Goal: Task Accomplishment & Management: Complete application form

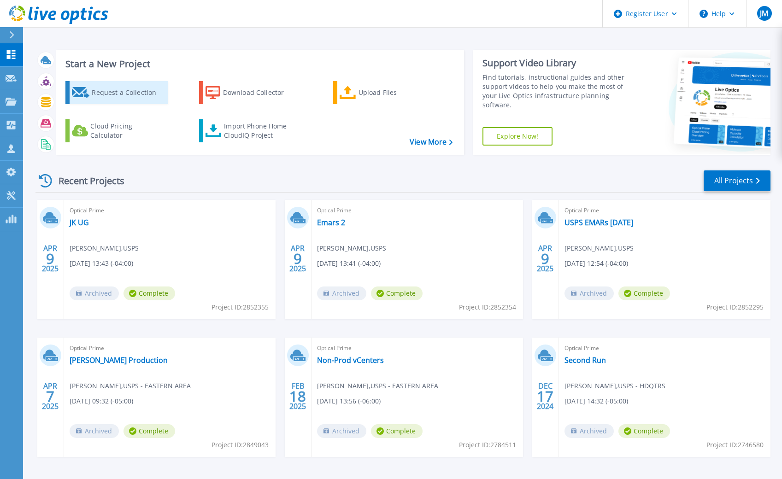
click at [134, 89] on div "Request a Collection" at bounding box center [129, 92] width 74 height 18
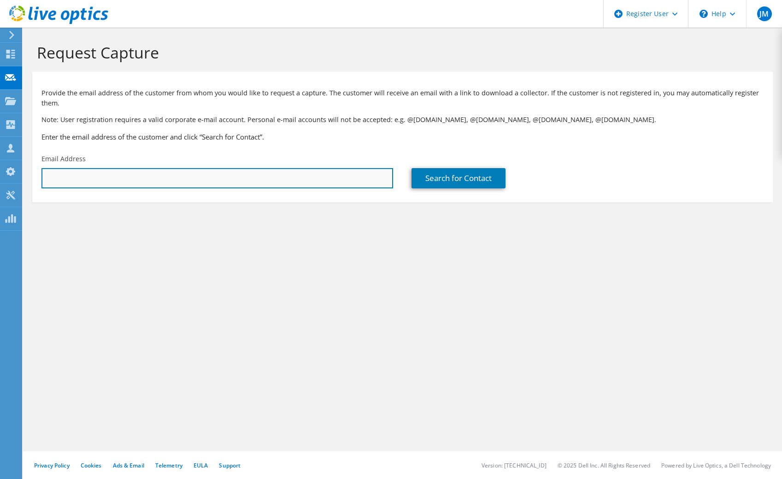
paste input "[PERSON_NAME][EMAIL_ADDRESS][PERSON_NAME][DOMAIN_NAME]"
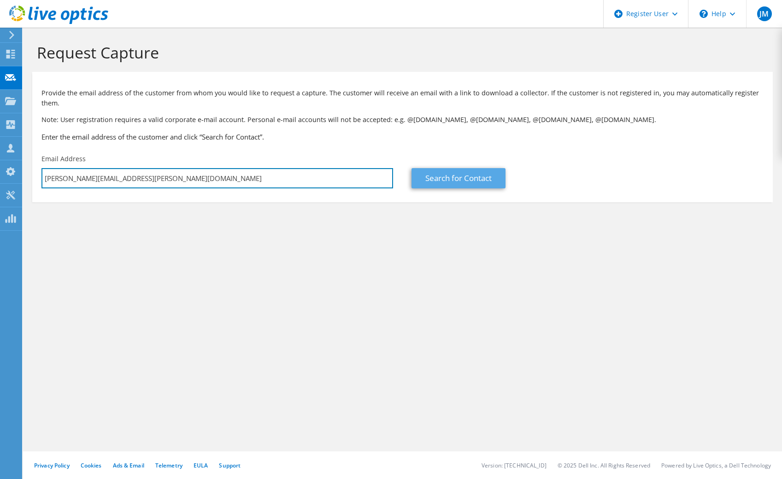
type input "[PERSON_NAME][EMAIL_ADDRESS][PERSON_NAME][DOMAIN_NAME]"
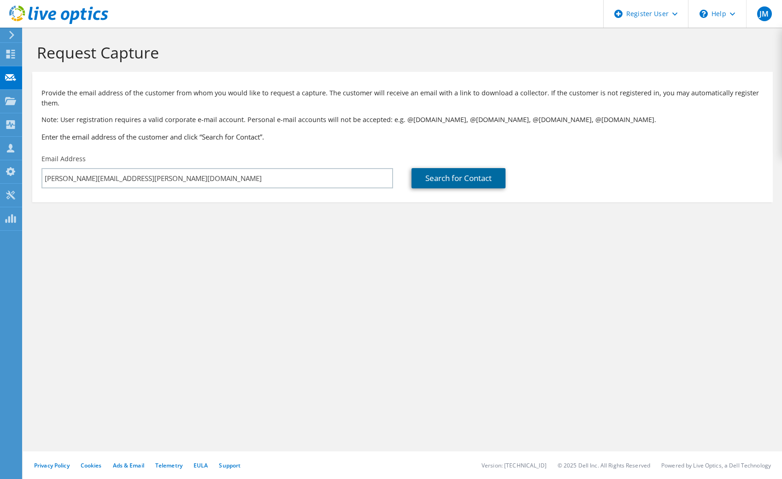
click at [457, 174] on link "Search for Contact" at bounding box center [458, 178] width 94 height 20
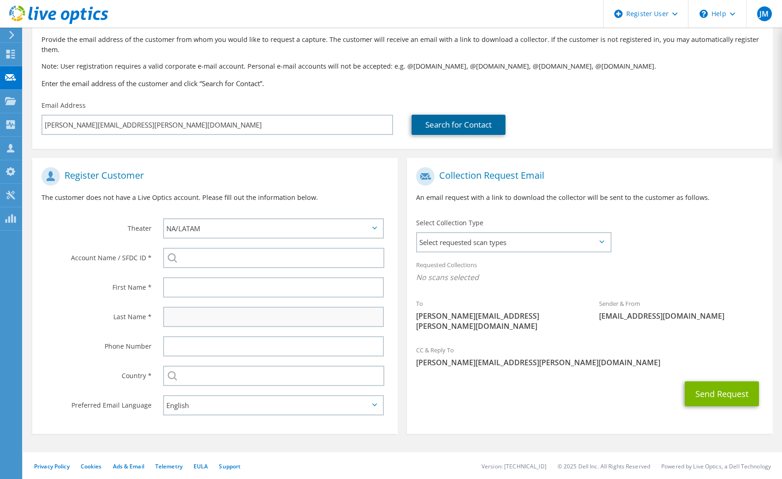
scroll to position [54, 0]
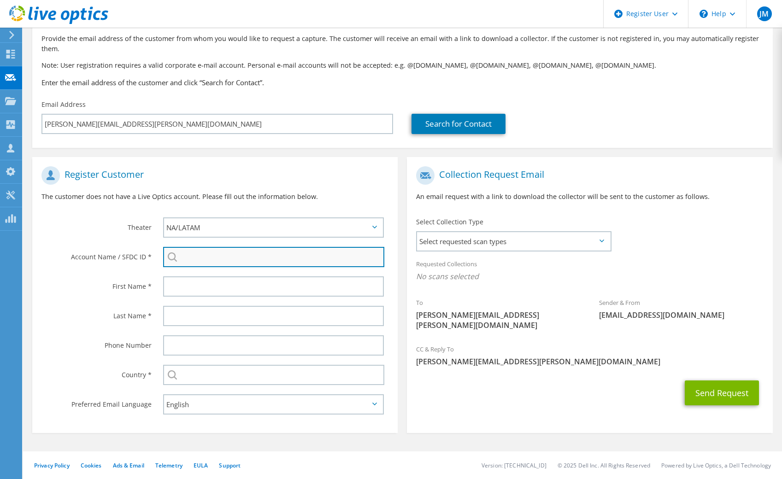
click at [311, 255] on input "search" at bounding box center [273, 257] width 221 height 20
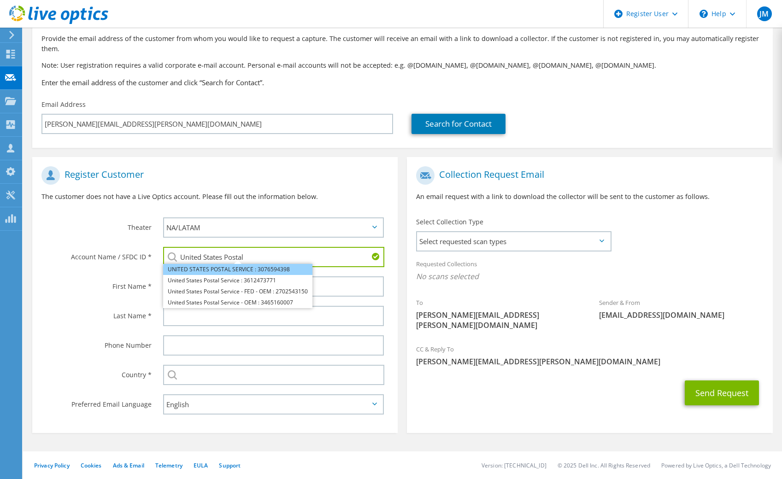
click at [273, 274] on li "UNITED STATES POSTAL SERVICE : 3076594398" at bounding box center [237, 269] width 149 height 11
type input "UNITED STATES POSTAL SERVICE : 3076594398"
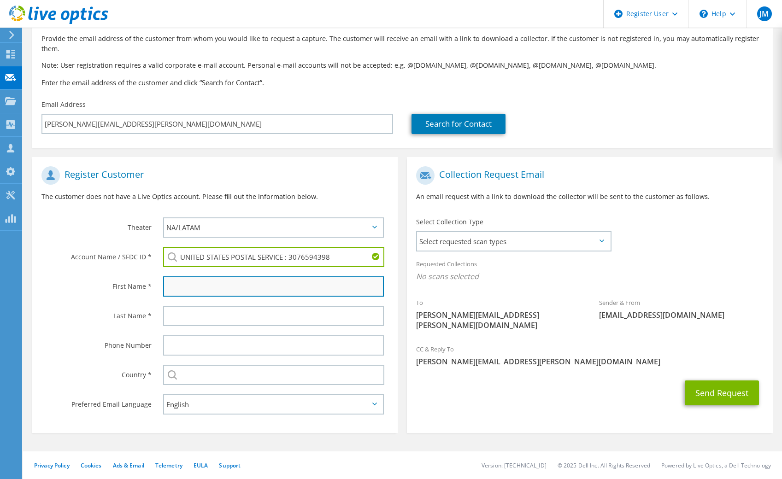
click at [234, 281] on input "text" at bounding box center [273, 286] width 221 height 20
type input "[PERSON_NAME]"
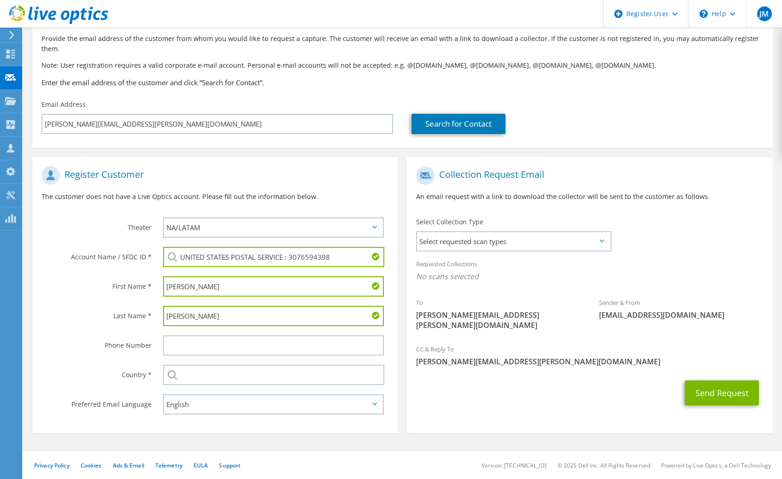
type input "[PERSON_NAME]"
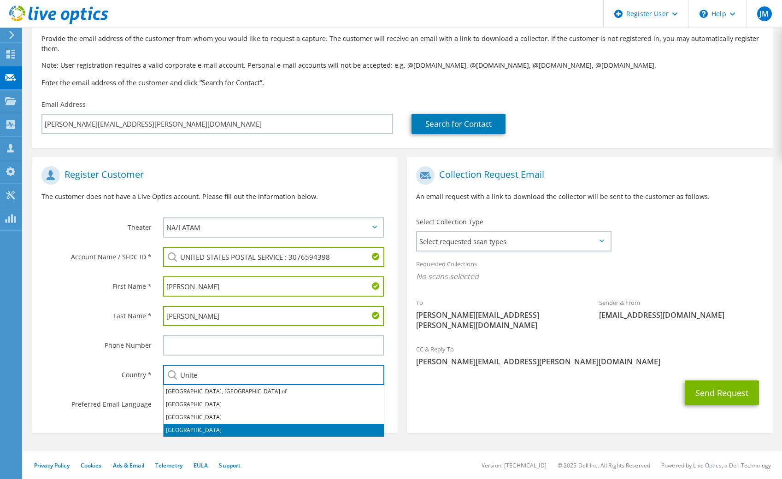
click at [202, 426] on li "[GEOGRAPHIC_DATA]" at bounding box center [274, 430] width 220 height 13
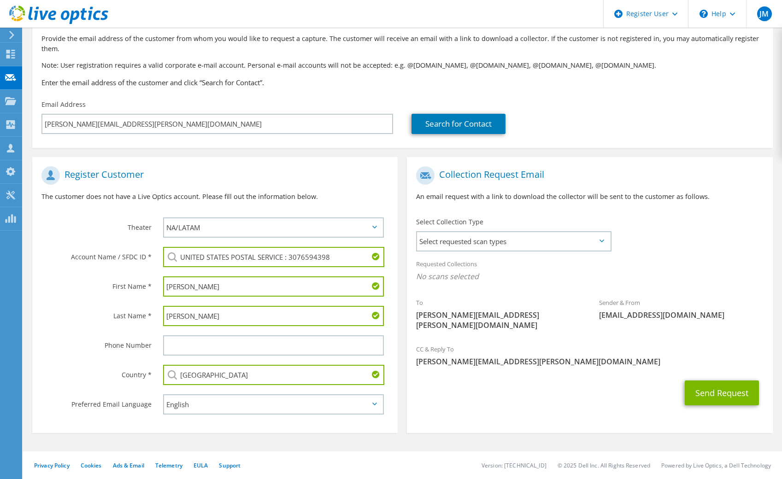
type input "[GEOGRAPHIC_DATA]"
click at [599, 240] on icon at bounding box center [601, 240] width 5 height 3
click at [591, 242] on span "Select requested scan types" at bounding box center [513, 241] width 193 height 18
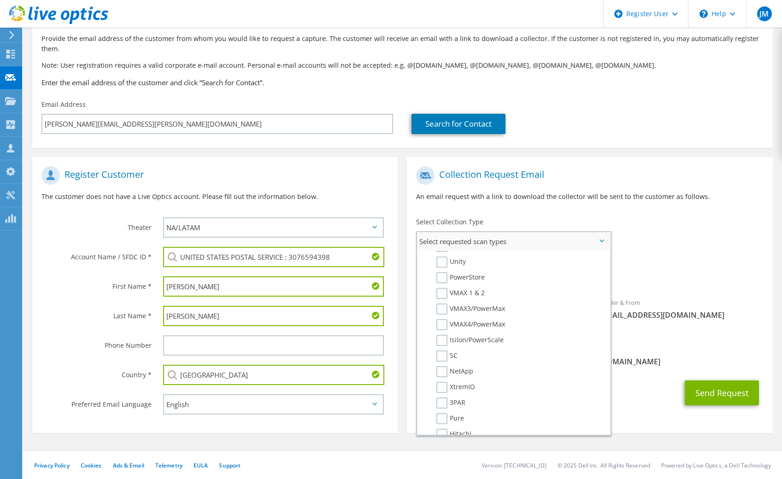
scroll to position [230, 0]
click at [450, 357] on label "3PAR" at bounding box center [450, 356] width 29 height 11
click at [0, 0] on input "3PAR" at bounding box center [0, 0] width 0 height 0
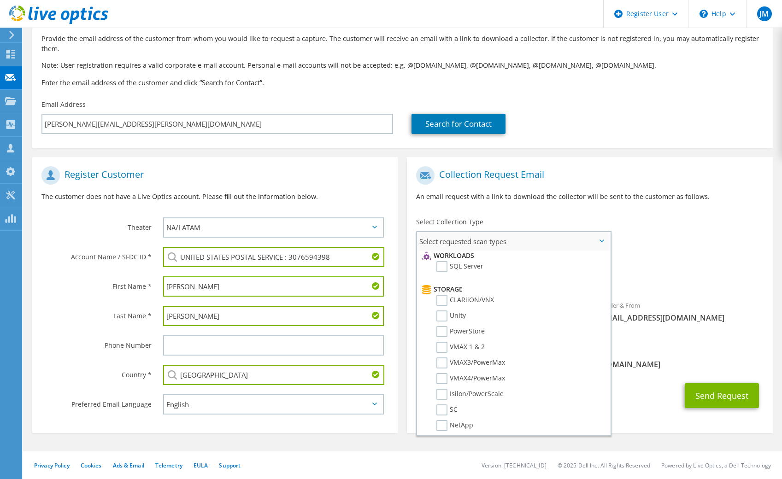
scroll to position [84, 0]
click at [445, 311] on label "SQL Server" at bounding box center [459, 312] width 47 height 11
click at [0, 0] on input "SQL Server" at bounding box center [0, 0] width 0 height 0
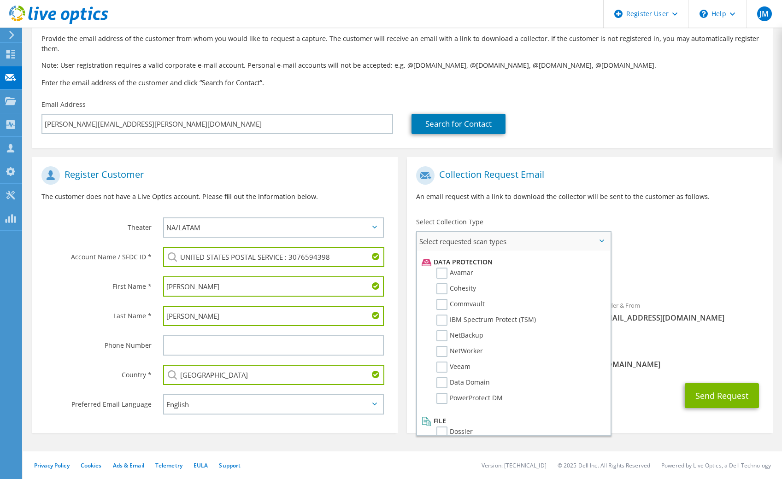
scroll to position [407, 0]
click at [743, 267] on div "Requested Collections No scans selected 3PAR SQL Server" at bounding box center [589, 272] width 365 height 37
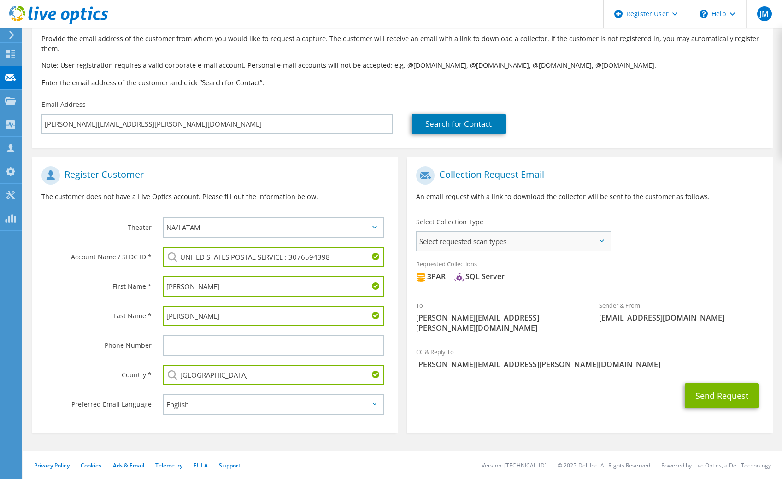
click at [602, 238] on span "Select requested scan types" at bounding box center [513, 241] width 193 height 18
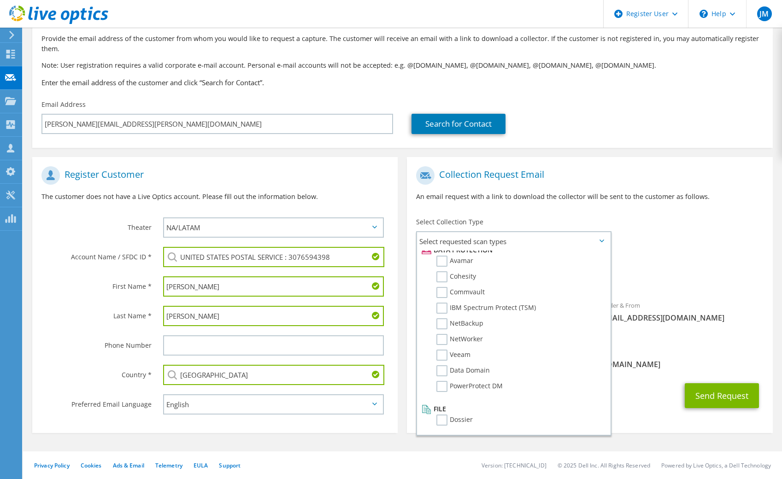
drag, startPoint x: 644, startPoint y: 374, endPoint x: 682, endPoint y: 374, distance: 37.8
click at [648, 379] on div "Send Request" at bounding box center [589, 396] width 365 height 34
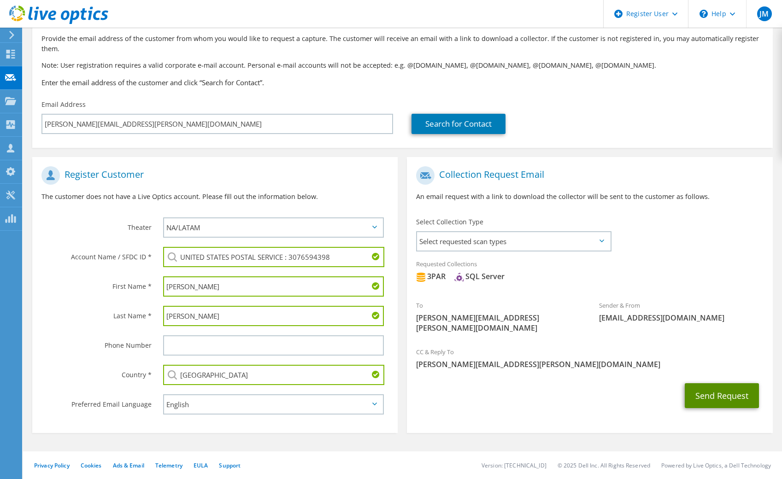
click at [716, 386] on button "Send Request" at bounding box center [721, 395] width 74 height 25
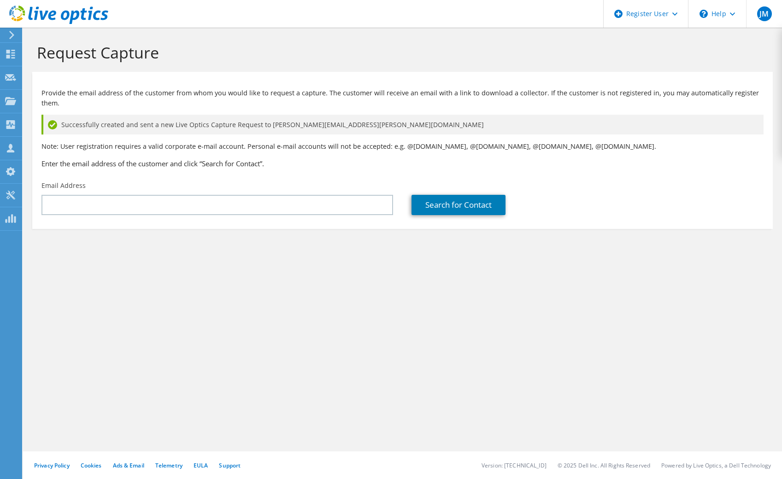
click at [13, 55] on use at bounding box center [10, 54] width 9 height 9
